Goal: Navigation & Orientation: Find specific page/section

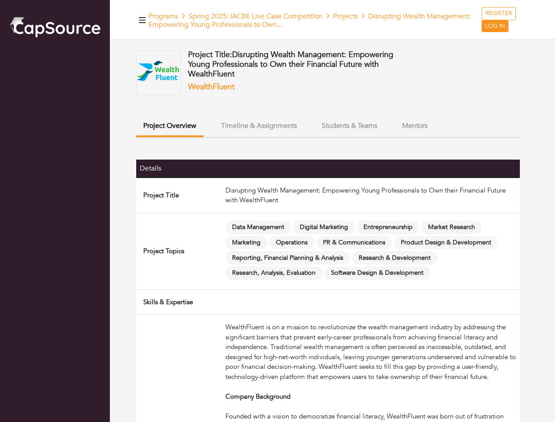
click at [277, 211] on td "Disrupting Wealth Management: Empowering Young Professionals to Own their Finan…" at bounding box center [371, 195] width 298 height 36
click at [142, 20] on icon "button" at bounding box center [142, 20] width 7 height 6
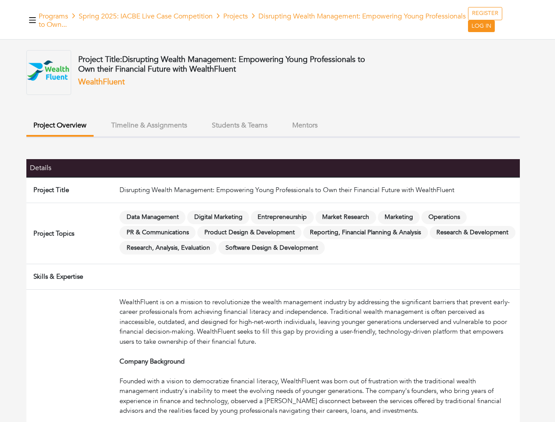
click at [94, 126] on button "Project Overview" at bounding box center [59, 126] width 67 height 21
click at [194, 126] on button "Timeline & Assignments" at bounding box center [149, 125] width 90 height 19
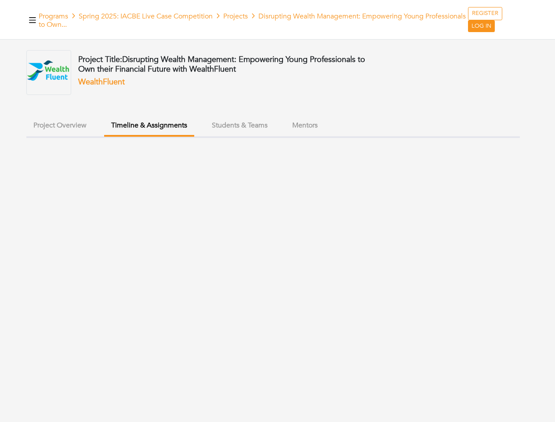
click at [349, 126] on ul "Project Overview Timeline & Assignments Students & Teams Mentors" at bounding box center [272, 127] width 493 height 22
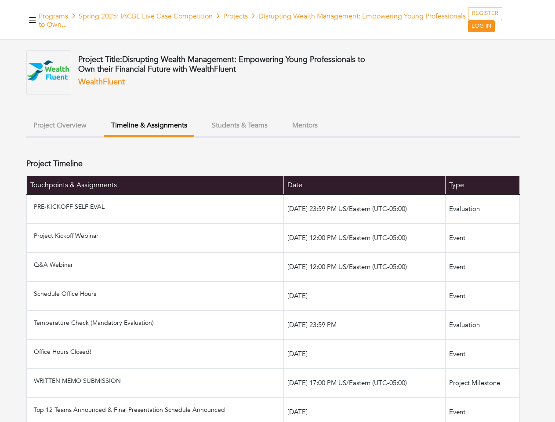
click at [415, 126] on ul "Project Overview Timeline & Assignments Students & Teams Mentors" at bounding box center [272, 127] width 493 height 22
